Goal: Task Accomplishment & Management: Manage account settings

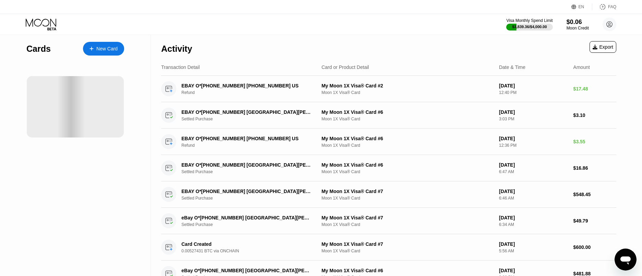
click at [287, 44] on div "Activity Export" at bounding box center [388, 47] width 455 height 24
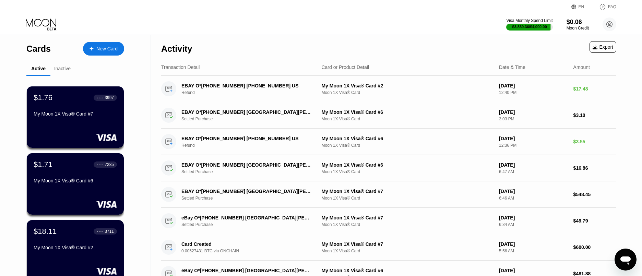
click at [61, 67] on div "Inactive" at bounding box center [62, 68] width 16 height 5
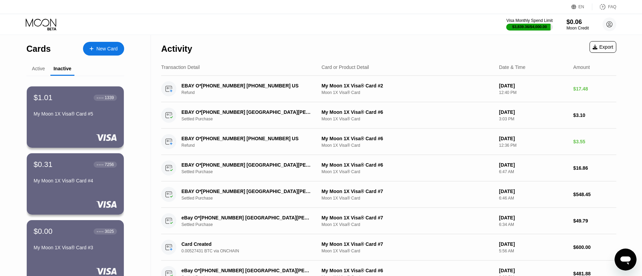
click at [42, 70] on div "Active" at bounding box center [38, 68] width 13 height 5
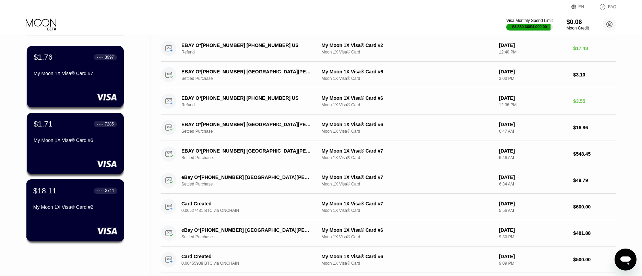
scroll to position [32, 0]
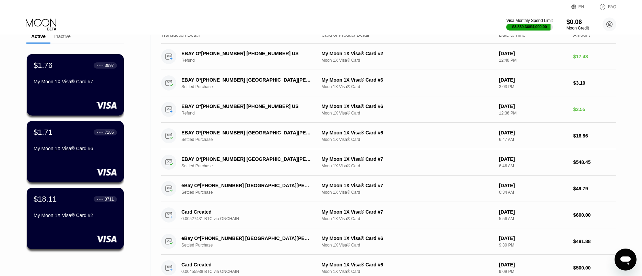
click at [107, 215] on div "My Moon 1X Visa® Card #2" at bounding box center [75, 215] width 83 height 5
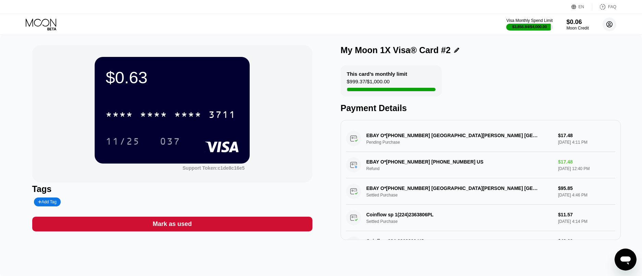
click at [611, 23] on circle at bounding box center [610, 25] width 14 height 14
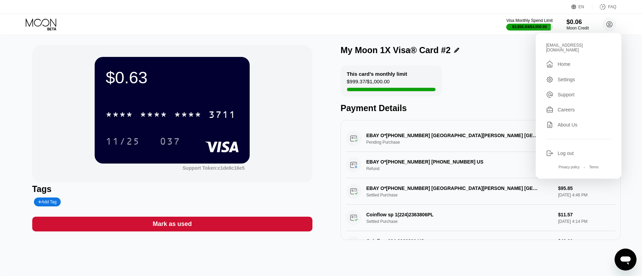
click at [564, 151] on div "Log out" at bounding box center [566, 153] width 16 height 5
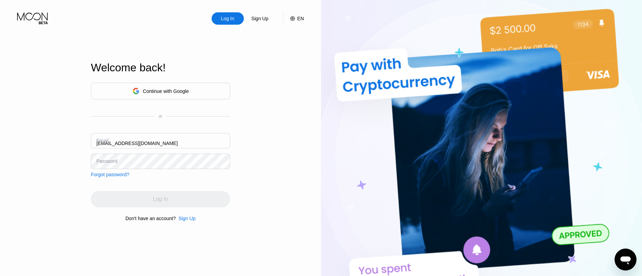
click at [159, 141] on input "[EMAIL_ADDRESS][DOMAIN_NAME]" at bounding box center [160, 140] width 139 height 15
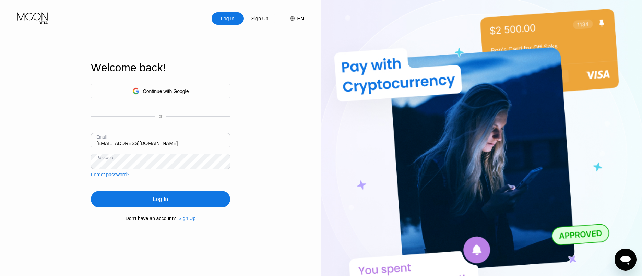
click at [159, 141] on input "[EMAIL_ADDRESS][DOMAIN_NAME]" at bounding box center [160, 140] width 139 height 15
type input "westcoastparts3@gmail.com"
click at [157, 194] on div "Log In" at bounding box center [160, 199] width 139 height 16
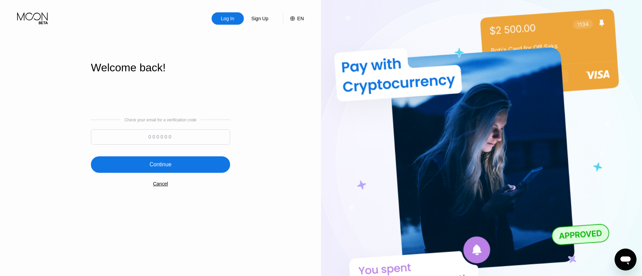
click at [181, 137] on input at bounding box center [160, 136] width 139 height 15
paste input "478495"
type input "478495"
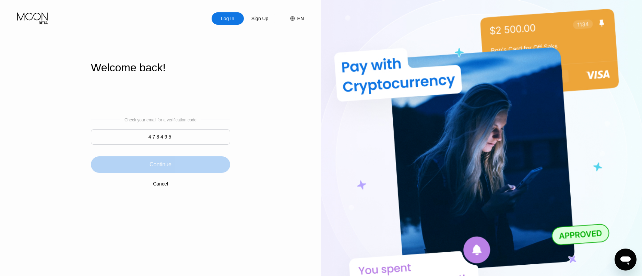
click at [173, 161] on div "Continue" at bounding box center [160, 164] width 139 height 16
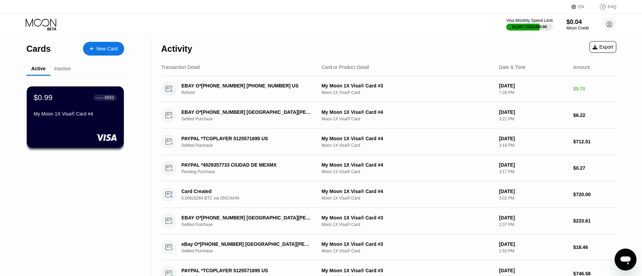
click at [67, 72] on div "Inactive" at bounding box center [62, 68] width 24 height 13
click at [65, 70] on div "Inactive" at bounding box center [62, 68] width 16 height 5
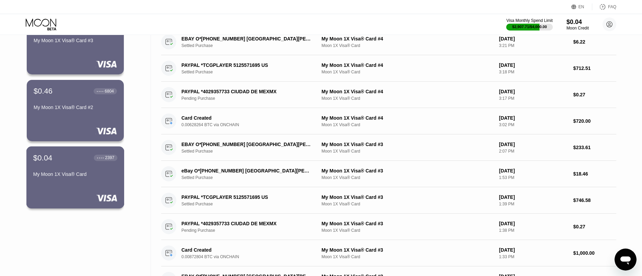
scroll to position [41, 0]
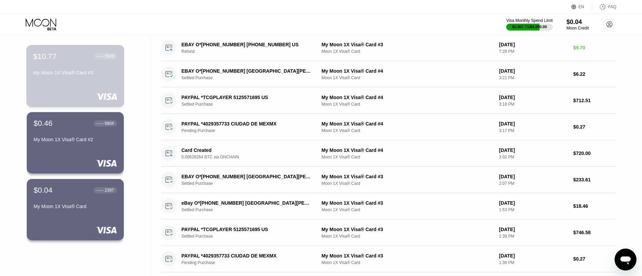
click at [83, 84] on div "$10.77 ● ● ● ● 5509 My Moon 1X Visa® Card #3" at bounding box center [75, 76] width 98 height 62
